Goal: Task Accomplishment & Management: Manage account settings

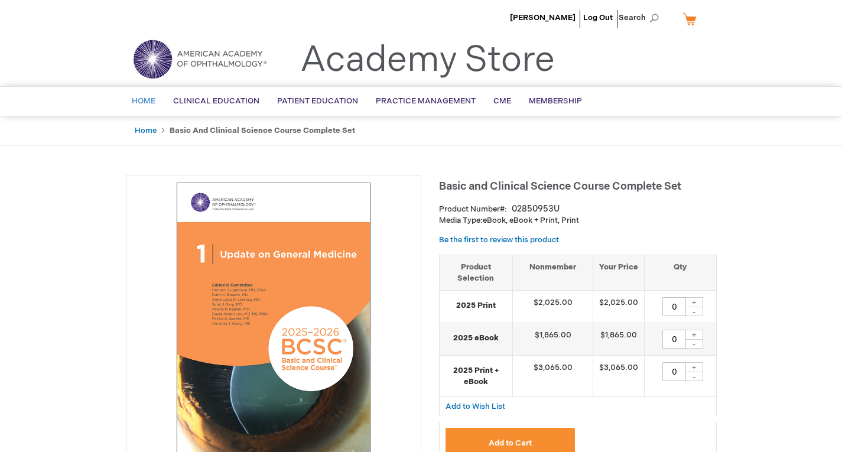
click at [142, 104] on span "Home" at bounding box center [144, 100] width 24 height 9
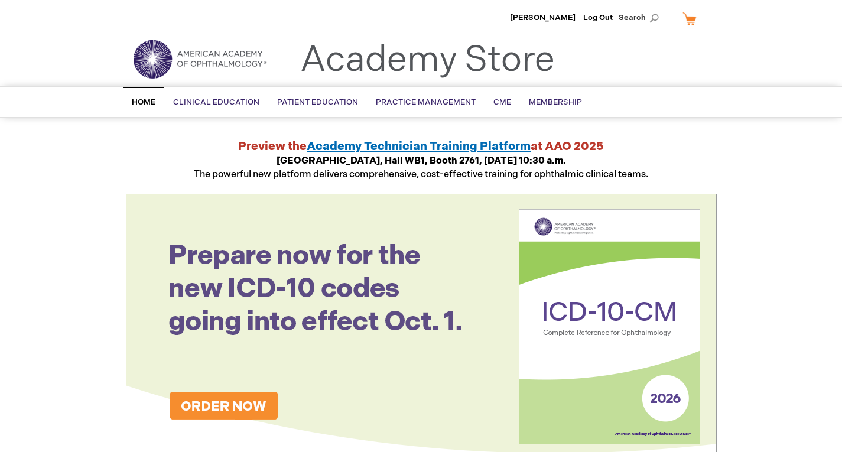
click at [557, 10] on li "[PERSON_NAME]" at bounding box center [543, 17] width 72 height 35
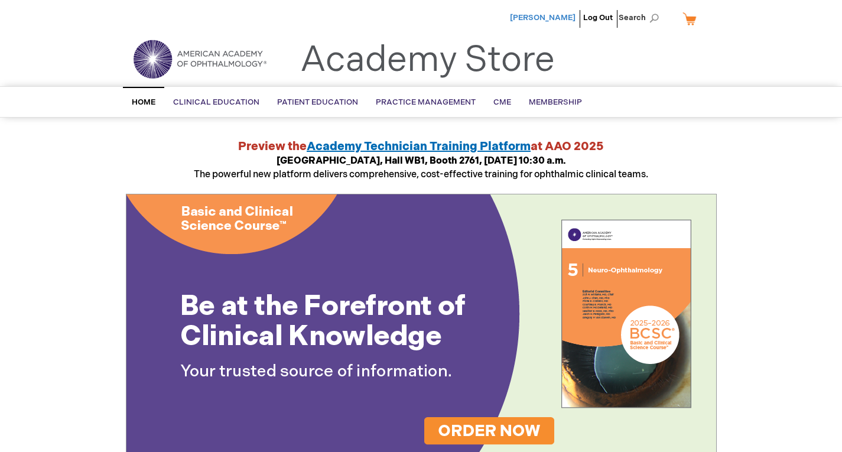
click at [567, 13] on span "[PERSON_NAME]" at bounding box center [543, 17] width 66 height 9
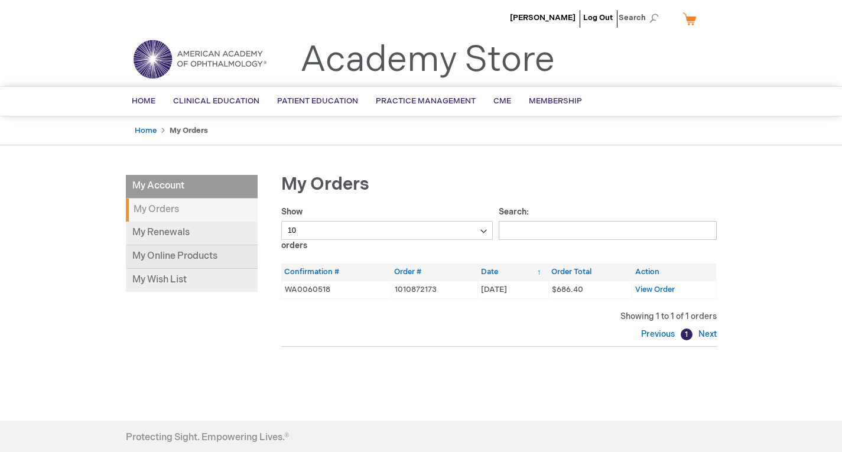
click at [215, 249] on link "My Online Products" at bounding box center [192, 257] width 132 height 24
